Goal: Information Seeking & Learning: Learn about a topic

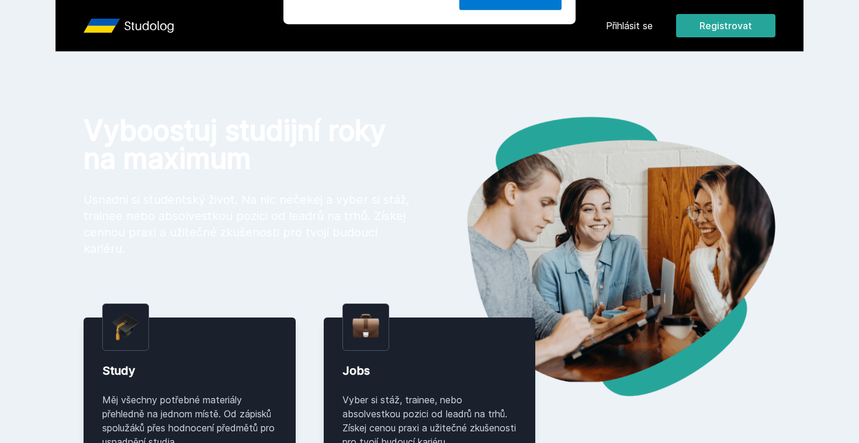
click at [433, 74] on button "Ne" at bounding box center [432, 75] width 42 height 29
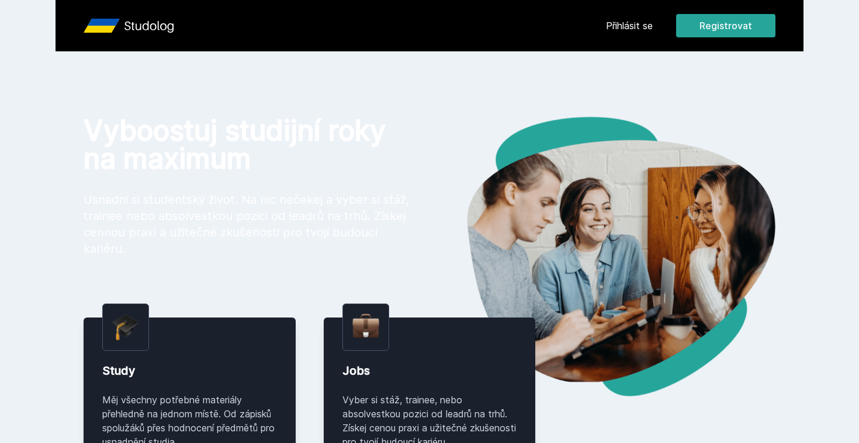
click at [644, 29] on link "Přihlásit se" at bounding box center [629, 26] width 47 height 14
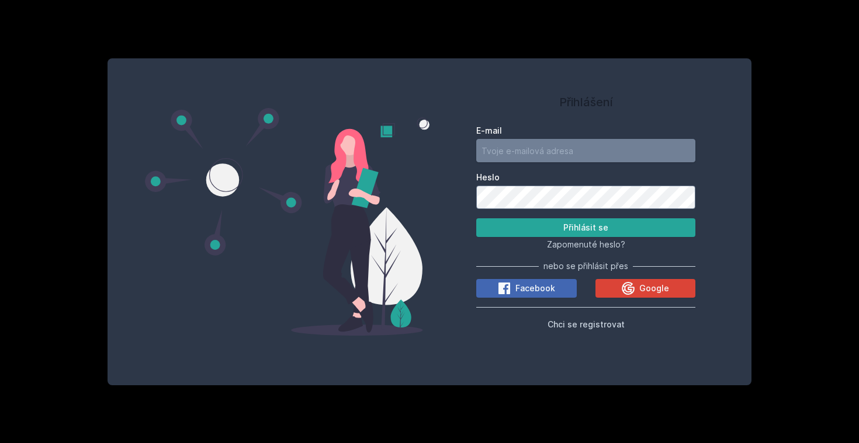
type input "[EMAIL_ADDRESS][PERSON_NAME][DOMAIN_NAME]"
click at [585, 228] on button "Přihlásit se" at bounding box center [585, 228] width 219 height 19
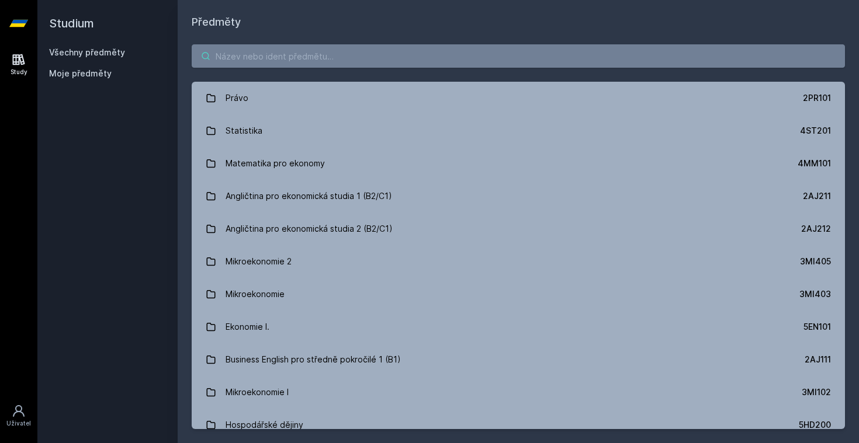
click at [323, 59] on input "search" at bounding box center [518, 55] width 653 height 23
type input "ř"
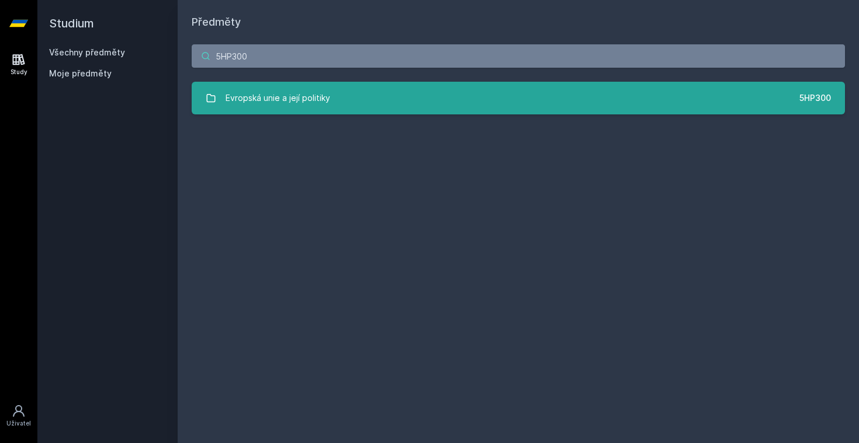
type input "5HP300"
click at [329, 102] on div "Evropská unie a její politiky" at bounding box center [278, 97] width 105 height 23
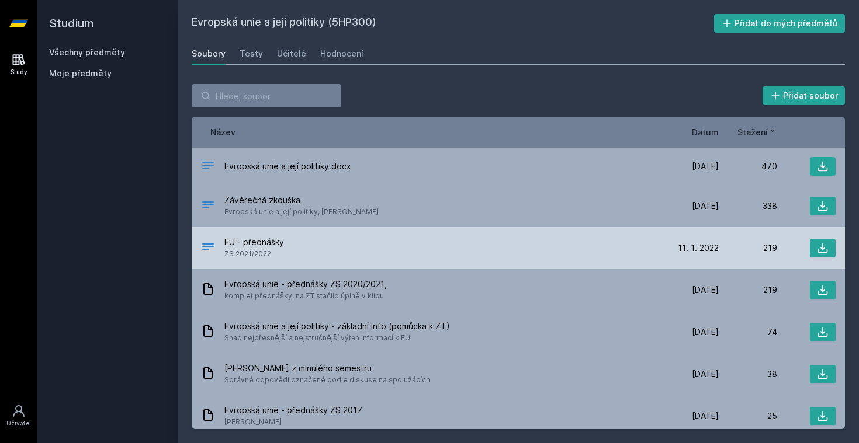
click at [296, 250] on div "EU - přednášky ZS 2021/2022" at bounding box center [430, 248] width 459 height 23
click at [814, 241] on button at bounding box center [823, 248] width 26 height 19
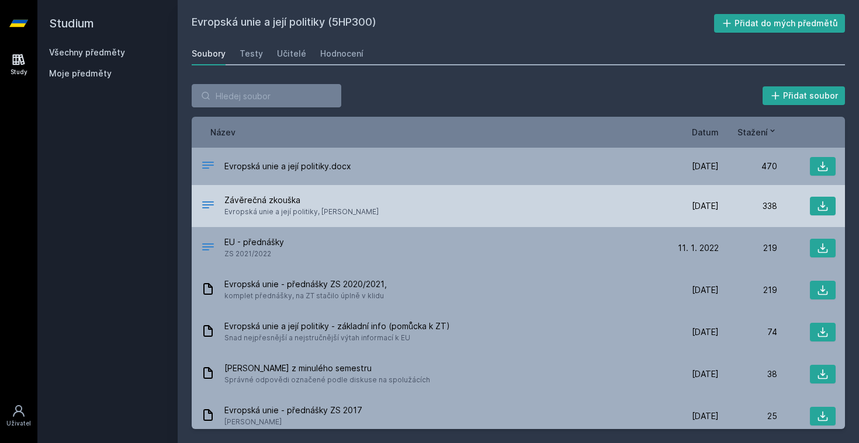
click at [382, 211] on div "Závěrečná zkouška Evropská unie a její politiky, [PERSON_NAME]" at bounding box center [430, 206] width 459 height 23
click at [819, 202] on icon at bounding box center [823, 206] width 12 height 12
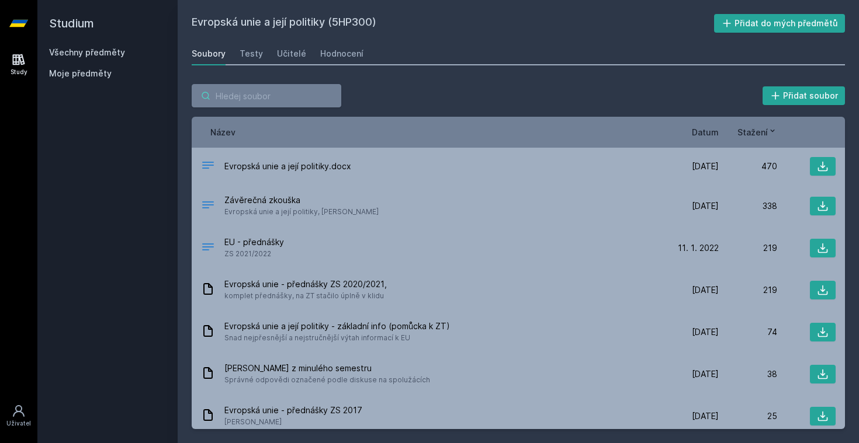
click at [320, 96] on input "search" at bounding box center [267, 95] width 150 height 23
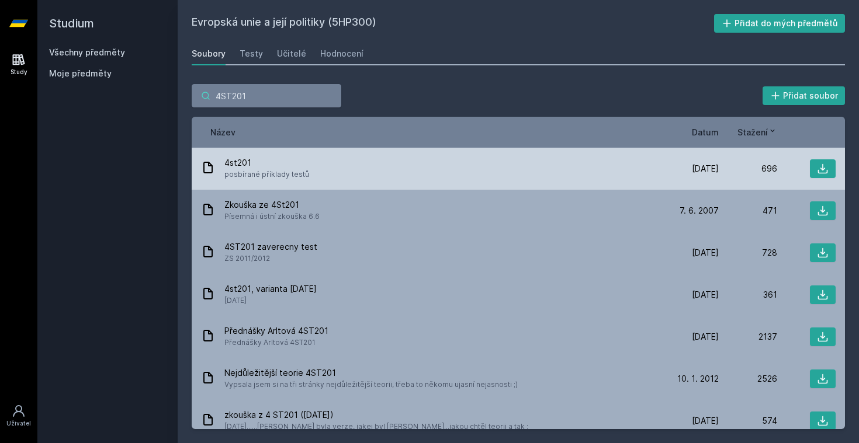
type input "4ST201"
click at [388, 173] on div "4st201 posbírané příklady testů" at bounding box center [430, 168] width 459 height 23
click at [381, 173] on div "4st201 posbírané příklady testů" at bounding box center [430, 168] width 459 height 23
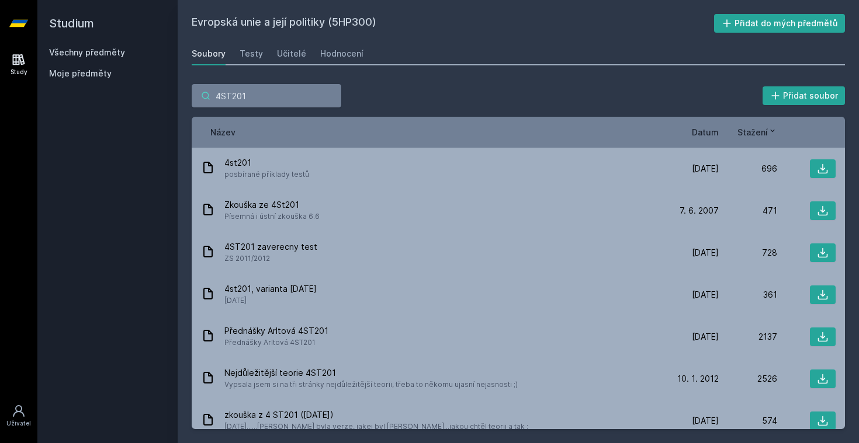
click at [256, 93] on input "4ST201" at bounding box center [267, 95] width 150 height 23
click at [332, 94] on input "4ST201" at bounding box center [267, 95] width 150 height 23
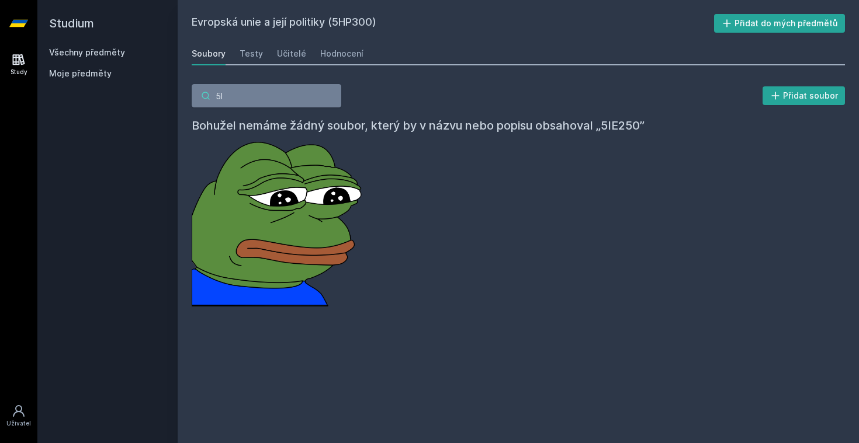
type input "5"
